Goal: Information Seeking & Learning: Learn about a topic

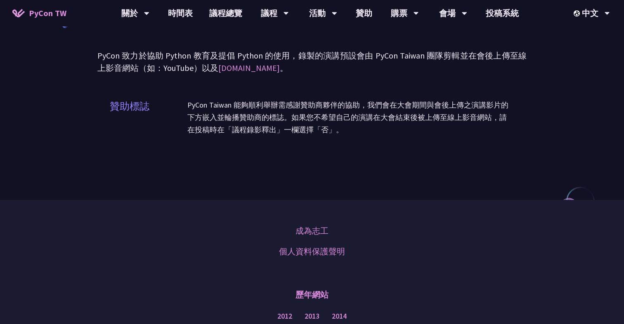
scroll to position [199, 0]
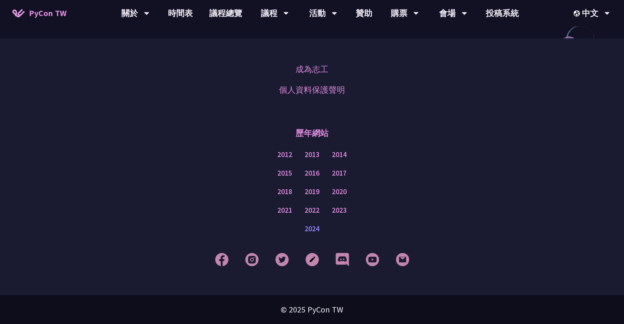
click at [317, 228] on link "2024" at bounding box center [311, 229] width 15 height 10
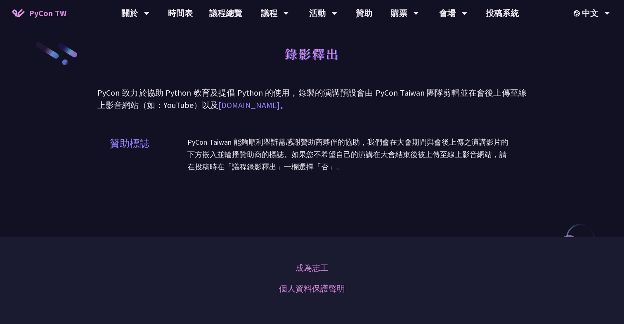
click at [246, 107] on link "[DOMAIN_NAME]" at bounding box center [248, 105] width 61 height 10
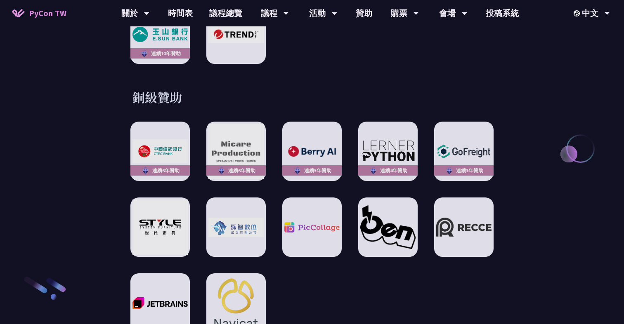
scroll to position [1137, 0]
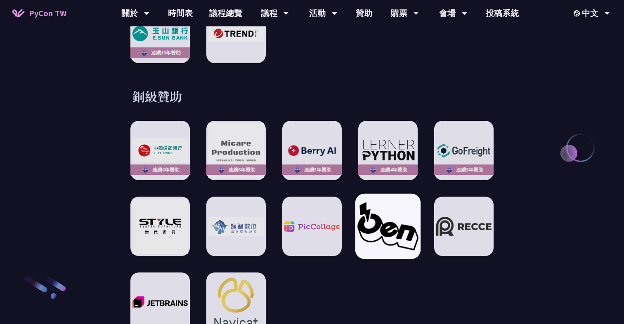
click at [385, 220] on img at bounding box center [387, 226] width 61 height 48
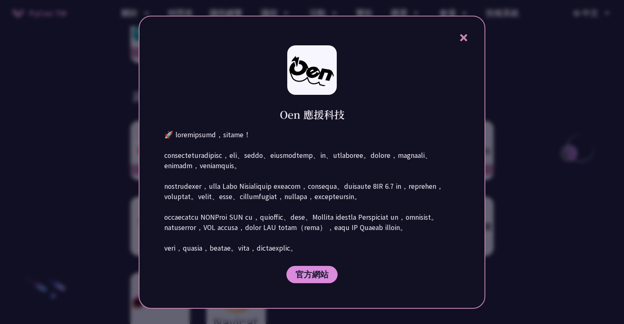
click at [459, 33] on icon at bounding box center [463, 38] width 10 height 10
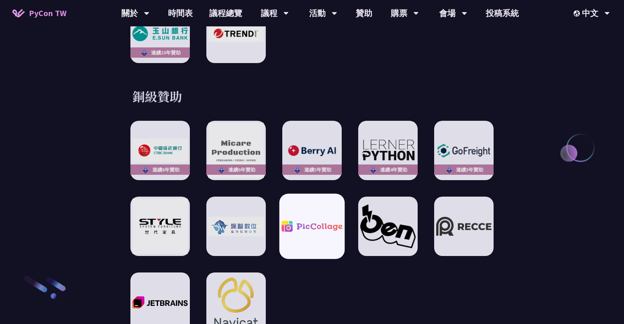
click at [314, 221] on img at bounding box center [311, 226] width 61 height 11
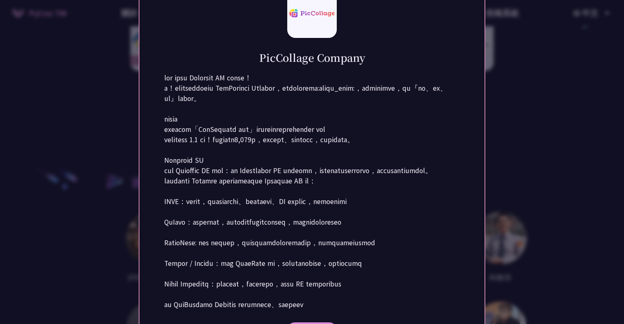
scroll to position [1517, 0]
click at [54, 182] on div at bounding box center [312, 162] width 624 height 324
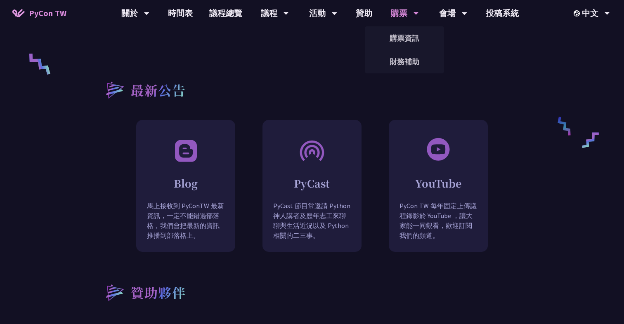
scroll to position [261, 0]
